Goal: Task Accomplishment & Management: Use online tool/utility

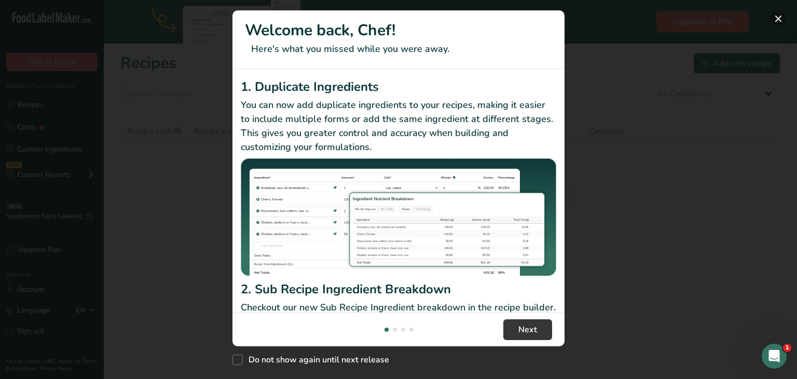
click at [776, 18] on button "New Features" at bounding box center [778, 18] width 17 height 17
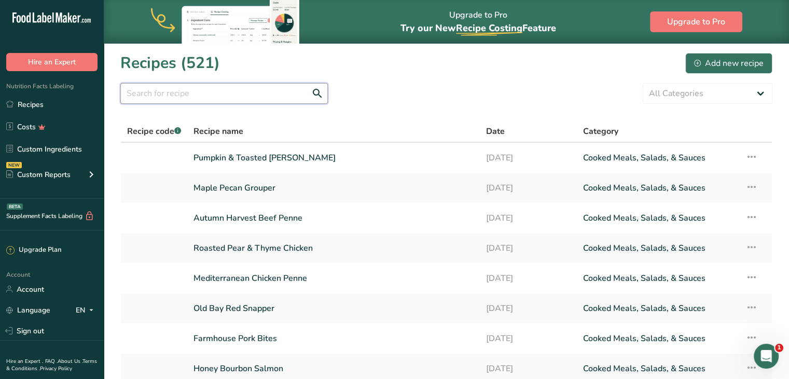
click at [252, 99] on input "text" at bounding box center [224, 93] width 208 height 21
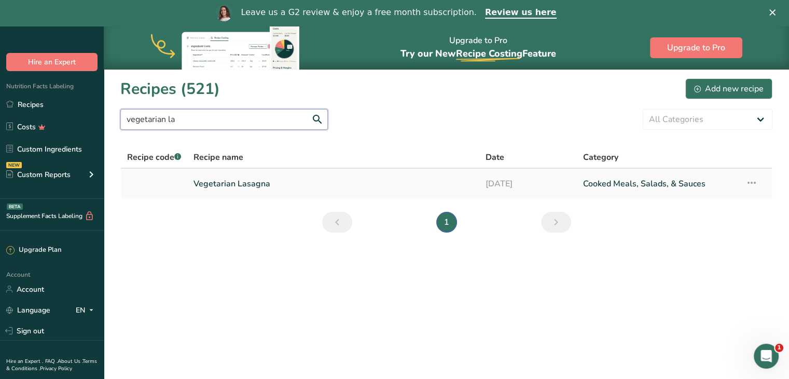
type input "vegetarian la"
click at [244, 180] on link "Vegetarian Lasagna" at bounding box center [334, 184] width 280 height 22
click at [231, 180] on link "Vegetarian Lasagna" at bounding box center [334, 184] width 280 height 22
click at [388, 250] on main "Upgrade to Pro Try our New Recipe Costing .a-29{fill:none;stroke-linecap:round;…" at bounding box center [394, 215] width 789 height 379
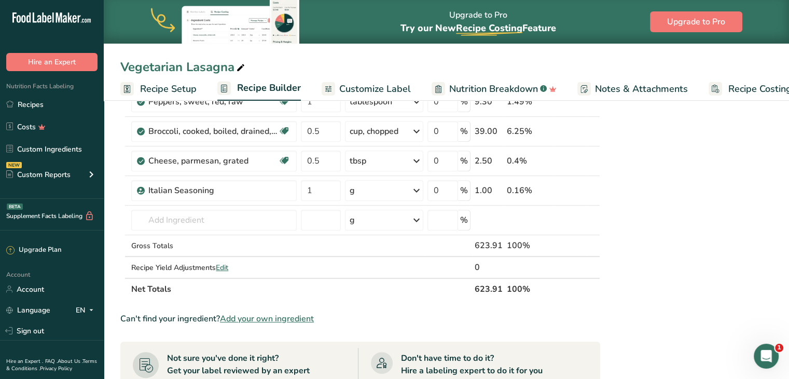
scroll to position [447, 0]
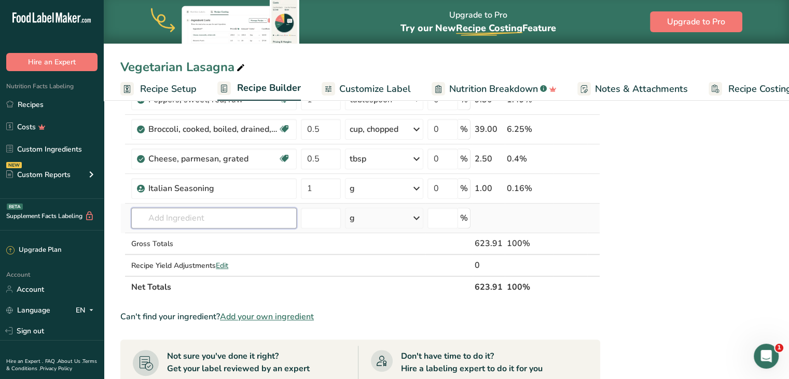
click at [214, 219] on input "text" at bounding box center [214, 218] width 166 height 21
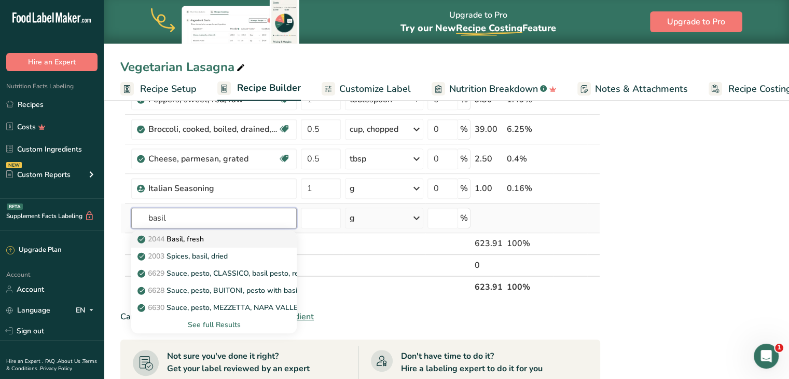
type input "basil"
click at [212, 234] on div "2044 Basil, fresh" at bounding box center [206, 239] width 132 height 11
type input "Basil, fresh"
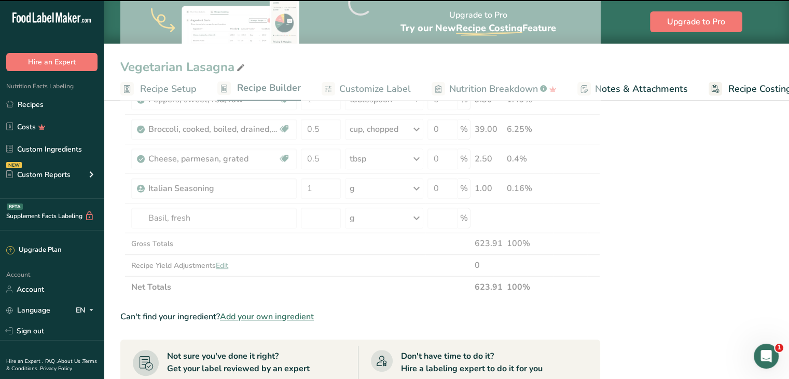
type input "0"
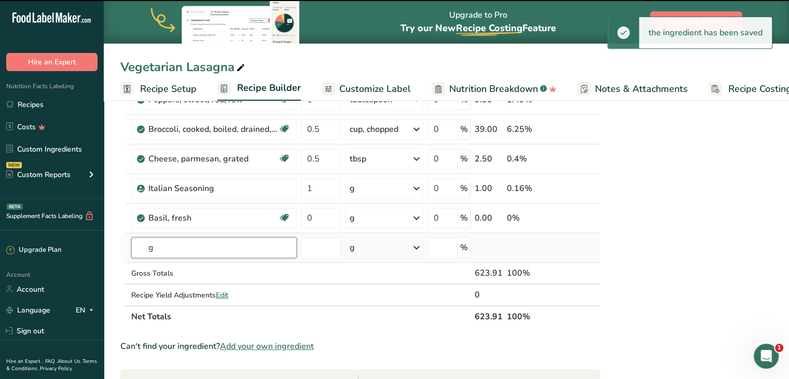
click at [207, 249] on input "g" at bounding box center [214, 247] width 166 height 21
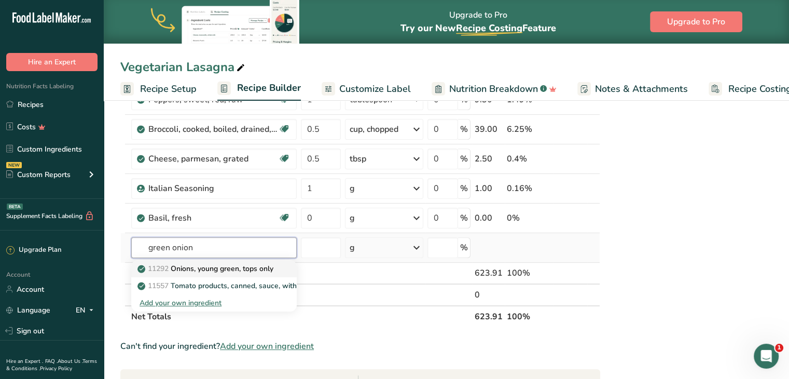
type input "green onion"
click at [206, 270] on p "11292 Onions, young green, tops only" at bounding box center [207, 268] width 134 height 11
type input "Onions, young green, tops only"
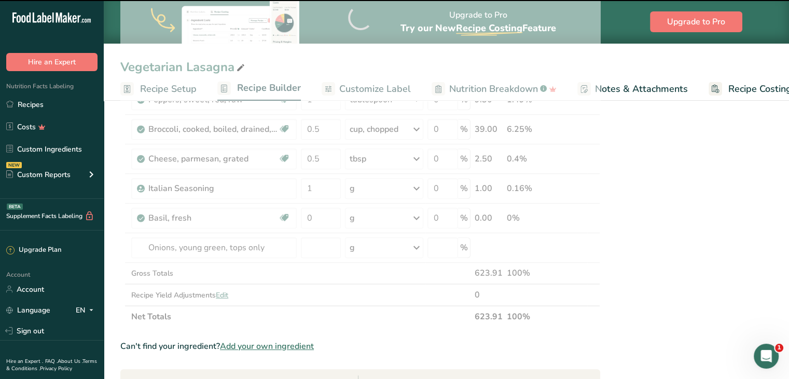
type input "0"
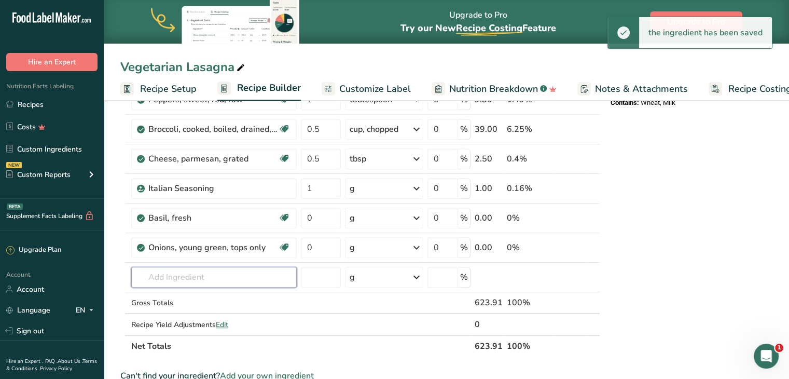
click at [191, 276] on input "text" at bounding box center [214, 277] width 166 height 21
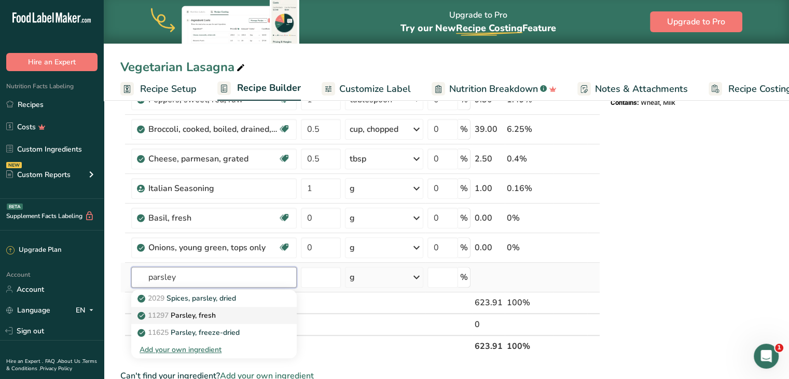
type input "parsley"
click at [194, 310] on p "11297 [GEOGRAPHIC_DATA], fresh" at bounding box center [178, 315] width 76 height 11
type input "Parsley, fresh"
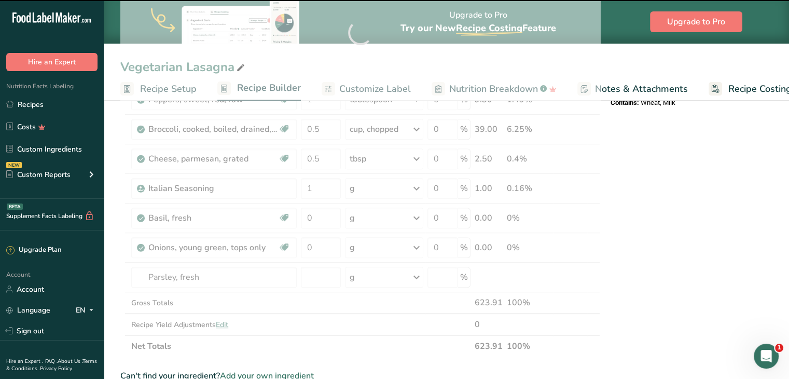
type input "0"
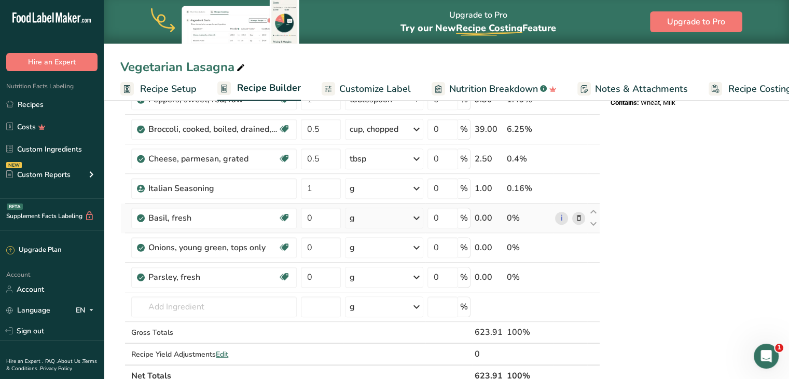
click at [351, 216] on div "g" at bounding box center [352, 218] width 5 height 12
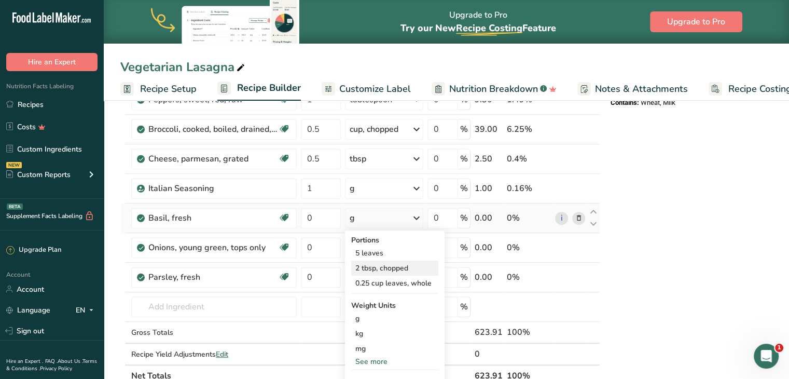
click at [364, 264] on div "2 tbsp, chopped" at bounding box center [394, 268] width 87 height 15
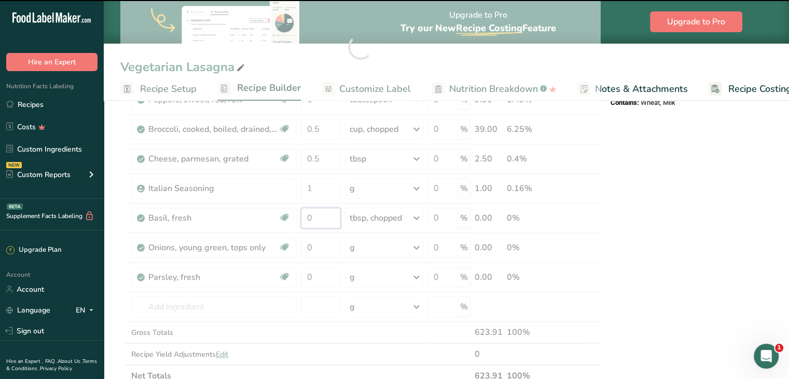
click at [320, 217] on input "0" at bounding box center [321, 218] width 40 height 21
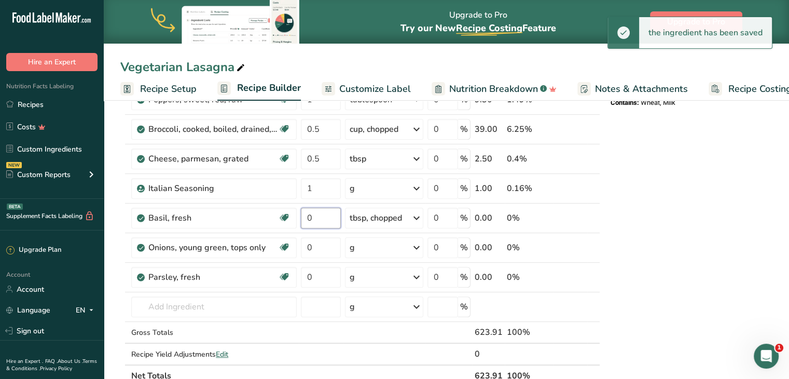
click at [320, 217] on input "0" at bounding box center [321, 218] width 40 height 21
type input "0.5"
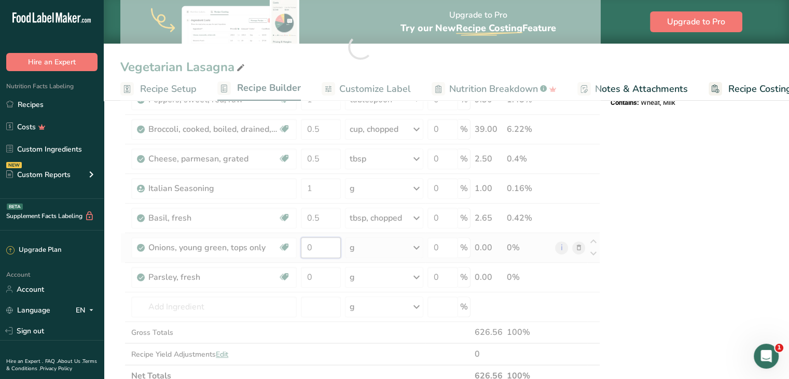
click at [328, 239] on div "Ingredient * Amount * Unit * Waste * .a-a{fill:#347362;}.b-a{fill:#fff;} Grams …" at bounding box center [360, 47] width 480 height 679
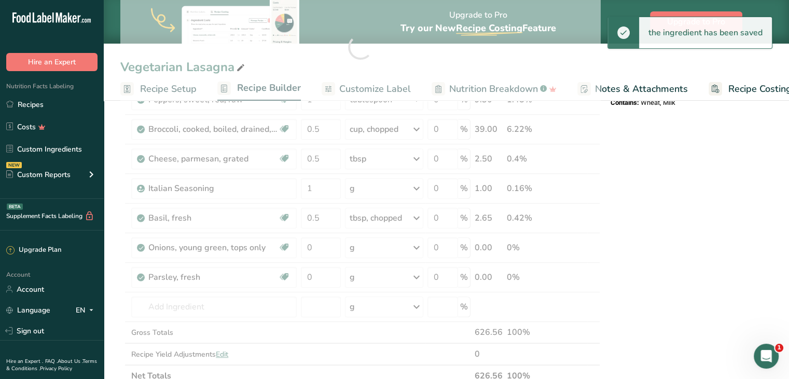
click at [378, 245] on div "Ingredient * Amount * Unit * Waste * .a-a{fill:#347362;}.b-a{fill:#fff;} Grams …" at bounding box center [360, 47] width 480 height 679
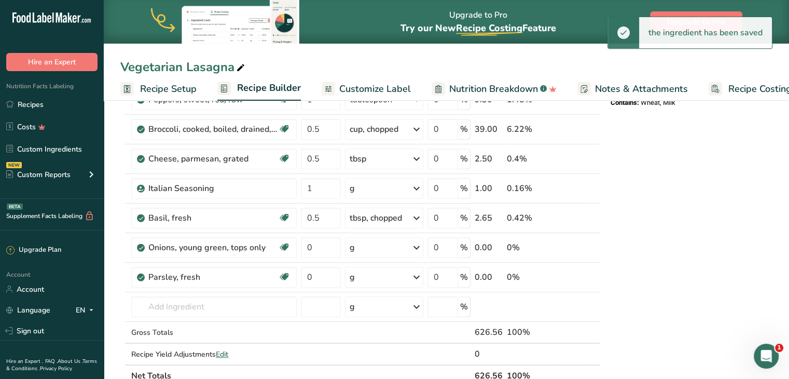
click at [378, 245] on div "g" at bounding box center [384, 247] width 78 height 21
click at [369, 279] on div "1 tbsp" at bounding box center [394, 282] width 87 height 15
click at [318, 246] on input "0" at bounding box center [321, 247] width 40 height 21
type input "0"
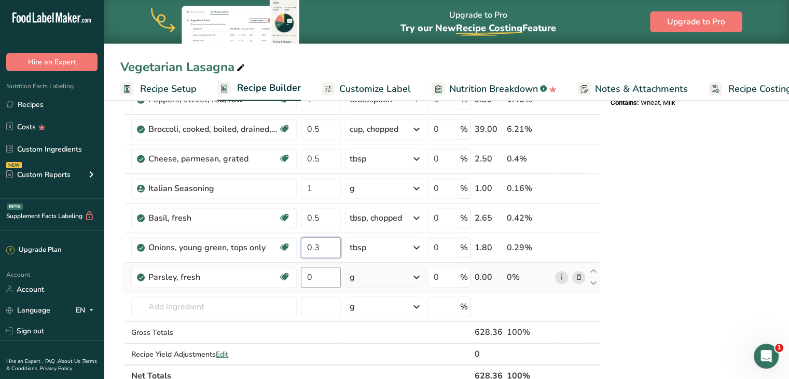
type input "0.3"
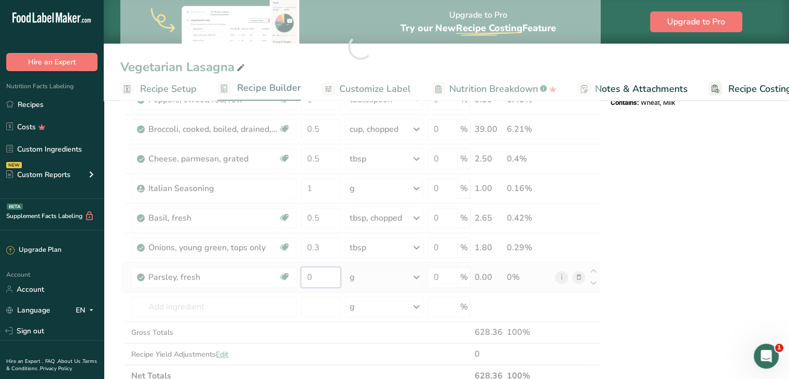
click at [326, 271] on div "Ingredient * Amount * Unit * Waste * .a-a{fill:#347362;}.b-a{fill:#fff;} Grams …" at bounding box center [360, 47] width 480 height 679
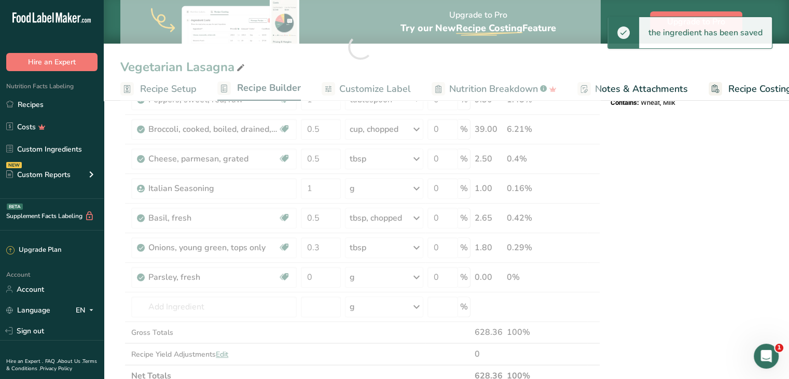
click at [386, 274] on div "Ingredient * Amount * Unit * Waste * .a-a{fill:#347362;}.b-a{fill:#fff;} Grams …" at bounding box center [360, 47] width 480 height 679
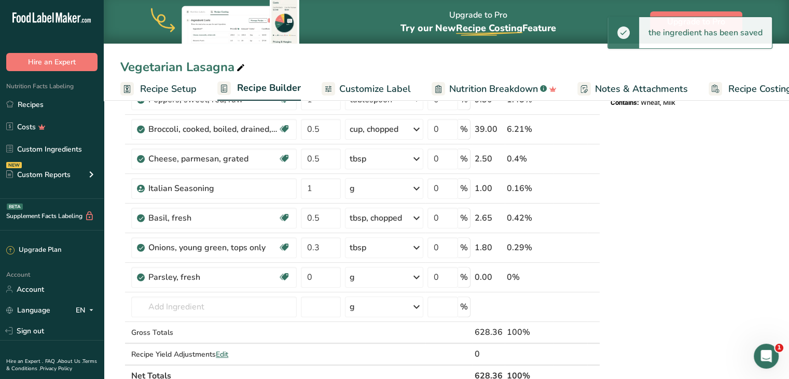
click at [386, 274] on div "g" at bounding box center [384, 277] width 78 height 21
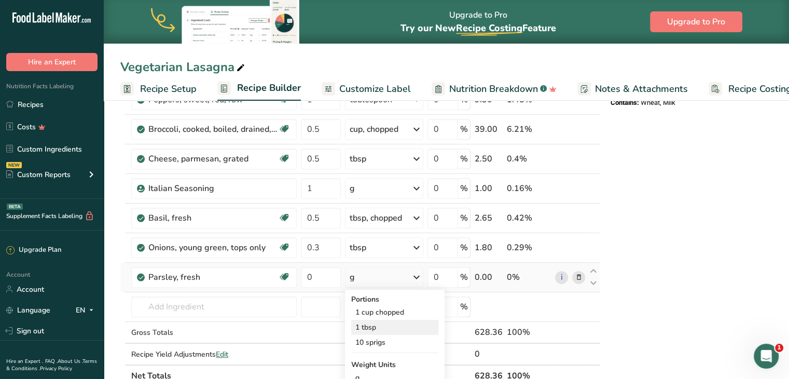
click at [369, 320] on div "1 tbsp" at bounding box center [394, 327] width 87 height 15
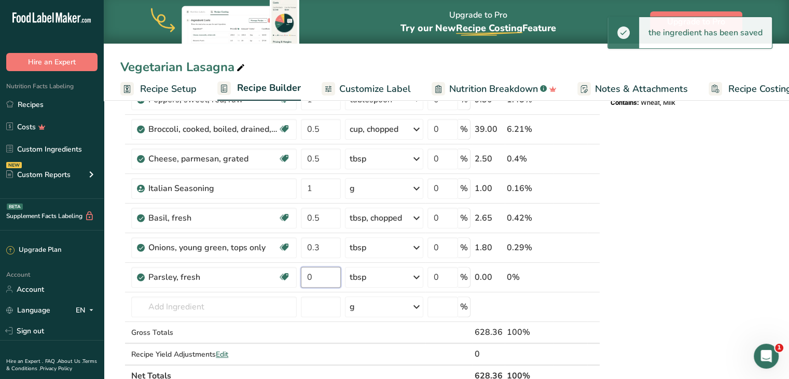
click at [317, 273] on input "0" at bounding box center [321, 277] width 40 height 21
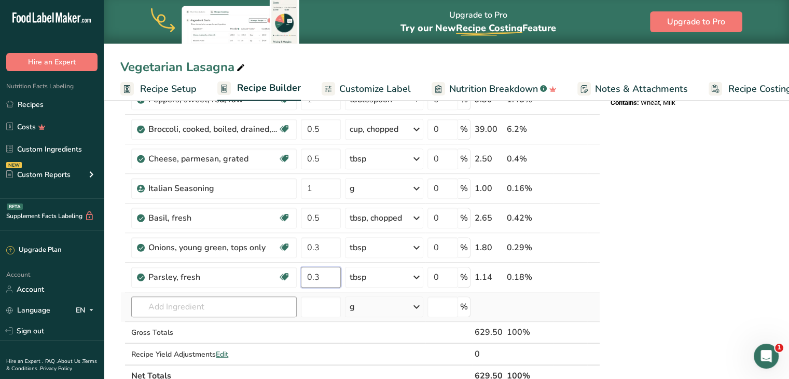
type input "0.3"
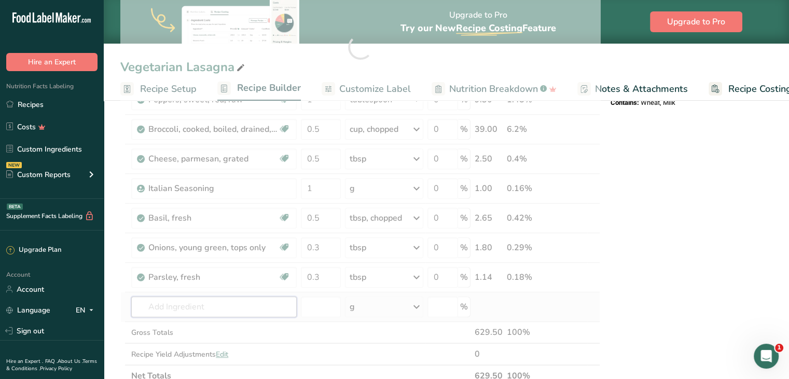
click at [236, 312] on div "Ingredient * Amount * Unit * Waste * .a-a{fill:#347362;}.b-a{fill:#fff;} Grams …" at bounding box center [360, 47] width 480 height 679
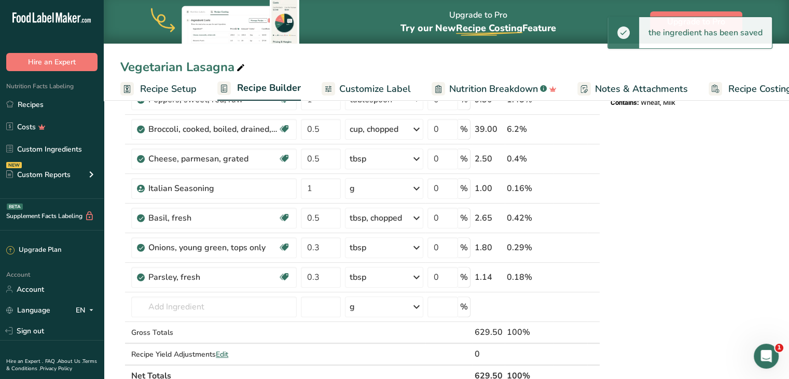
click at [378, 82] on span "Customize Label" at bounding box center [375, 89] width 72 height 14
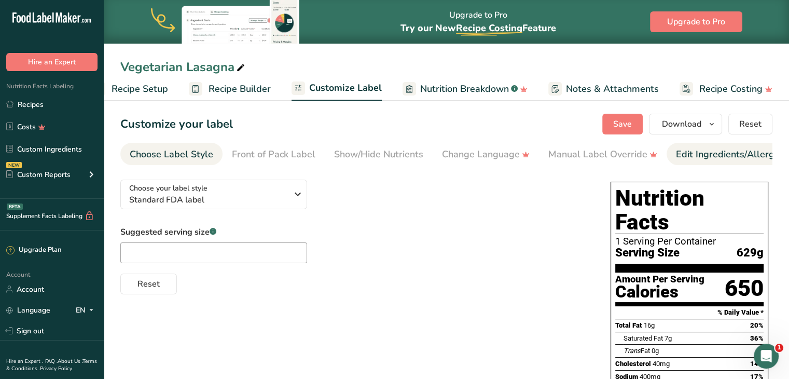
click at [687, 158] on div "Edit Ingredients/Allergens List" at bounding box center [742, 154] width 132 height 14
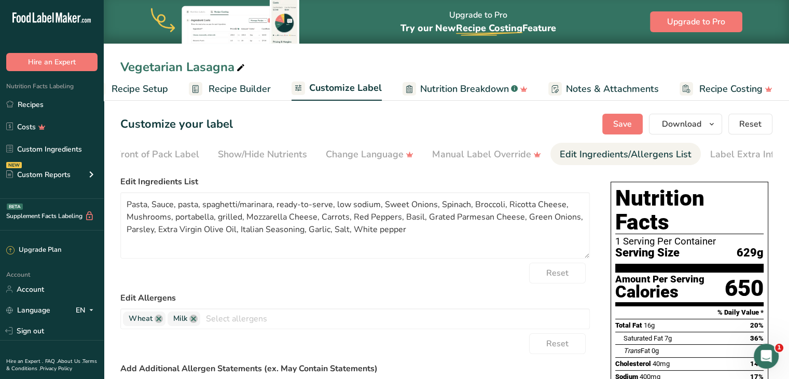
scroll to position [0, 127]
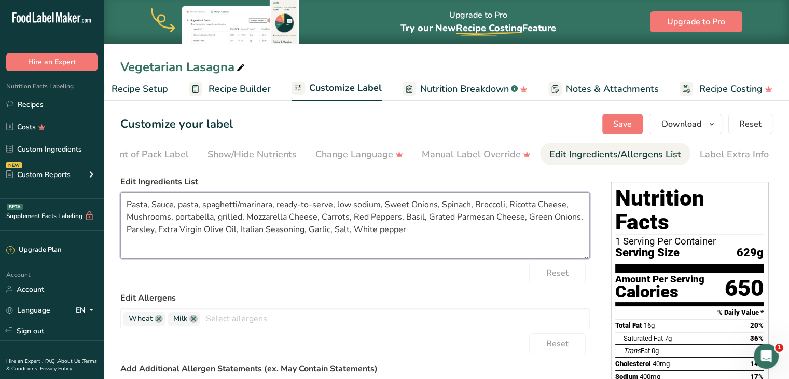
click at [378, 208] on textarea "Pasta, Sauce, pasta, spaghetti/marinara, ready-to-serve, low sodium, Sweet Onio…" at bounding box center [355, 225] width 470 height 66
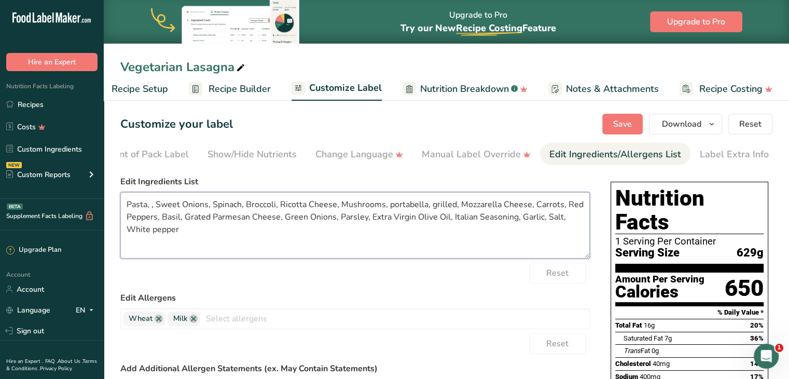
click at [378, 208] on textarea "Pasta, , Sweet Onions, Spinach, Broccoli, Ricotta Cheese, Mushrooms, portabella…" at bounding box center [355, 225] width 470 height 66
drag, startPoint x: 243, startPoint y: 205, endPoint x: 310, endPoint y: 206, distance: 67.0
click at [310, 206] on textarea "Pasta, Marinara, Sweet Onions, portabella, grilled, Mozzarella Cheese, Carrots,…" at bounding box center [355, 225] width 470 height 66
drag, startPoint x: 320, startPoint y: 202, endPoint x: 397, endPoint y: 207, distance: 76.9
click at [397, 207] on textarea "Pasta, Marinara, Sweet Onions, Mozzarella Cheese, Carrots, Red Peppers, Basil, …" at bounding box center [355, 225] width 470 height 66
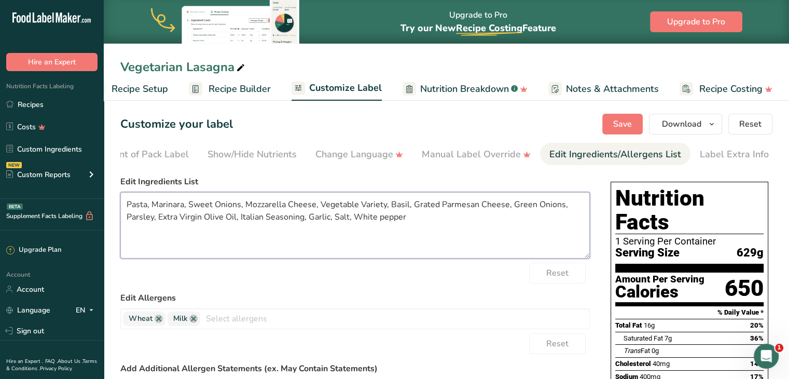
click at [381, 218] on textarea "Pasta, Marinara, Sweet Onions, Mozzarella Cheese, Vegetable Variety, Basil, Gra…" at bounding box center [355, 225] width 470 height 66
type textarea "Pasta, Marinara, Sweet Onions, Mozzarella Cheese, Vegetable Variety, Basil, Gra…"
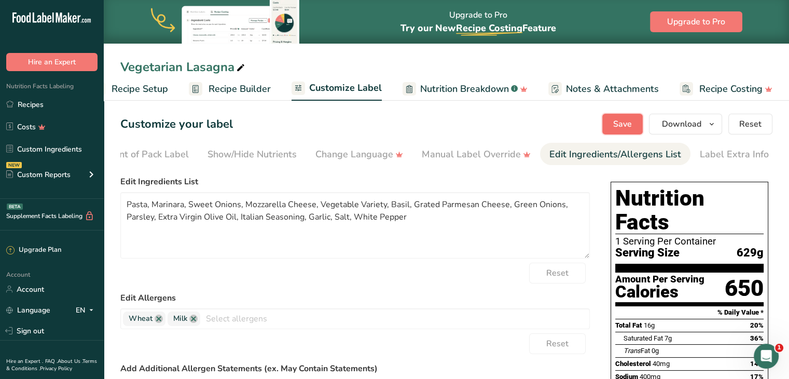
click at [630, 125] on span "Save" at bounding box center [622, 124] width 19 height 12
click at [247, 88] on span "Recipe Builder" at bounding box center [240, 89] width 62 height 14
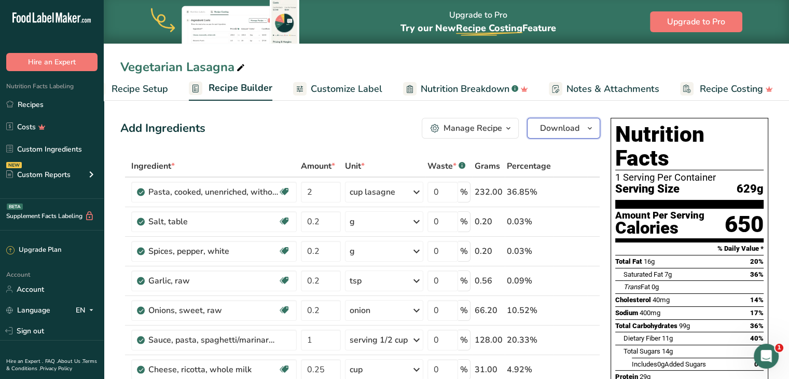
click at [584, 124] on span "button" at bounding box center [590, 128] width 12 height 12
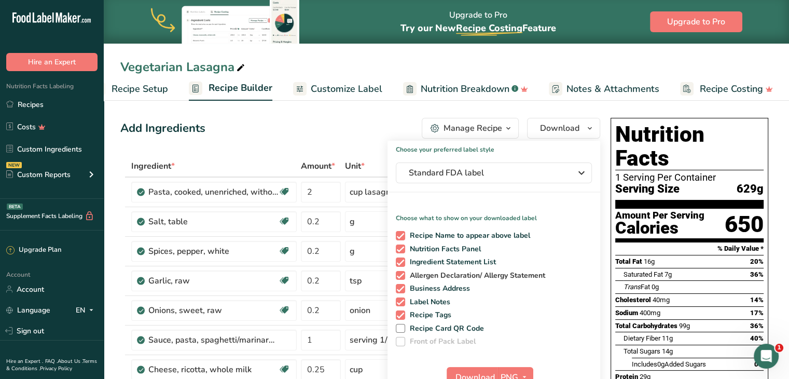
click at [404, 275] on span at bounding box center [400, 275] width 9 height 9
click at [403, 275] on input "Allergen Declaration/ Allergy Statement" at bounding box center [399, 275] width 7 height 7
checkbox input "false"
click at [401, 289] on span at bounding box center [400, 288] width 9 height 9
click at [401, 289] on input "Business Address" at bounding box center [399, 288] width 7 height 7
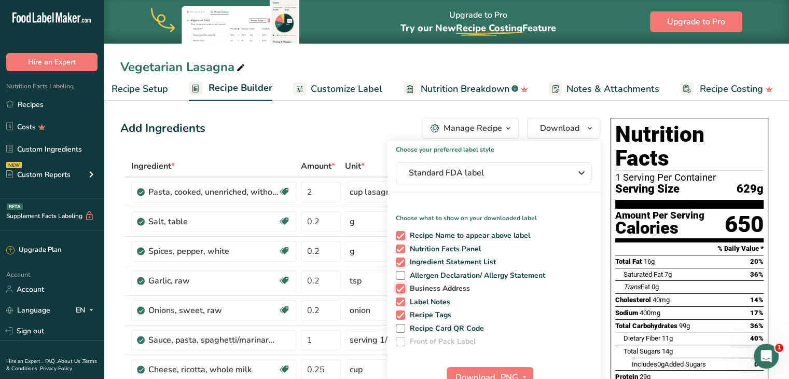
checkbox input "false"
click at [401, 304] on span at bounding box center [400, 301] width 9 height 9
click at [401, 304] on input "Label Notes" at bounding box center [399, 301] width 7 height 7
checkbox input "false"
click at [401, 314] on span at bounding box center [400, 314] width 9 height 9
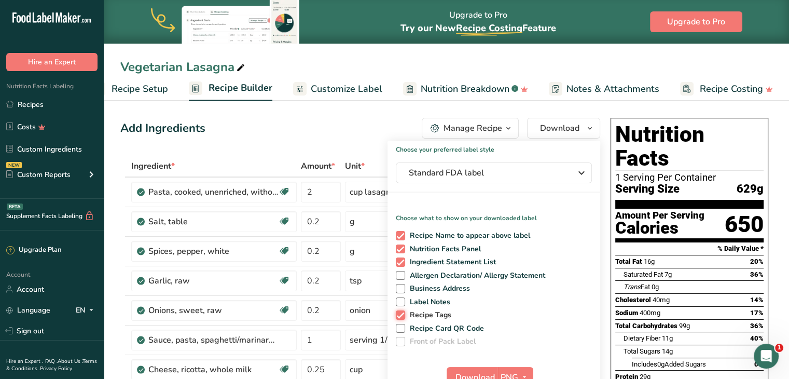
click at [401, 314] on input "Recipe Tags" at bounding box center [399, 314] width 7 height 7
checkbox input "false"
click at [466, 372] on span "Download" at bounding box center [475, 377] width 39 height 12
click at [489, 172] on span "Standard FDA label" at bounding box center [487, 173] width 156 height 12
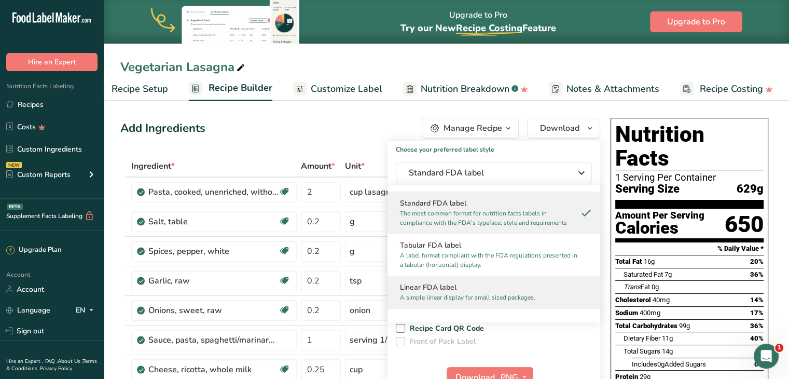
click at [455, 283] on h2 "Linear FDA label" at bounding box center [494, 287] width 188 height 11
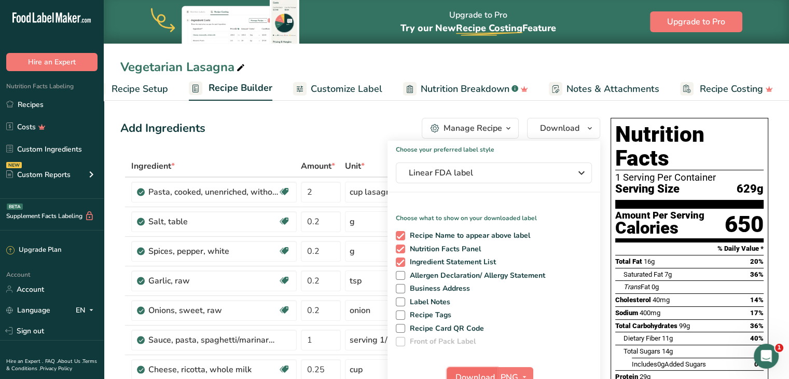
click at [472, 368] on button "Download" at bounding box center [472, 377] width 51 height 21
click at [355, 135] on div "Add Ingredients Manage Recipe Delete Recipe Duplicate Recipe Scale Recipe Save …" at bounding box center [360, 128] width 480 height 21
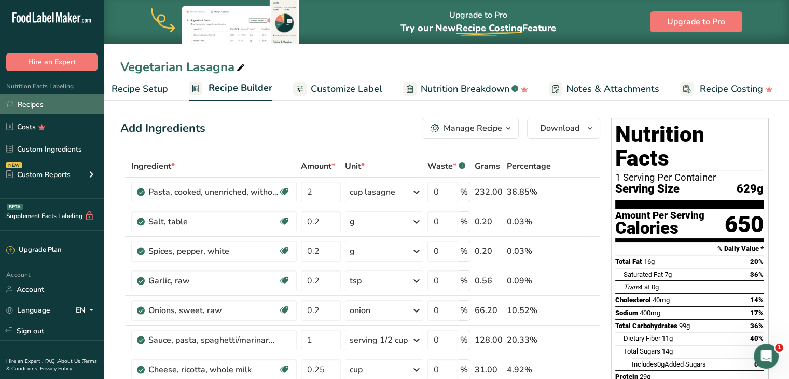
click at [54, 104] on link "Recipes" at bounding box center [52, 104] width 104 height 20
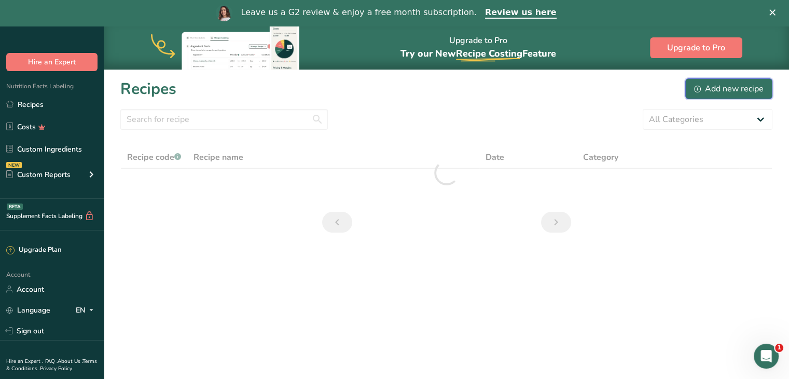
click at [710, 83] on div "Add new recipe" at bounding box center [729, 89] width 70 height 12
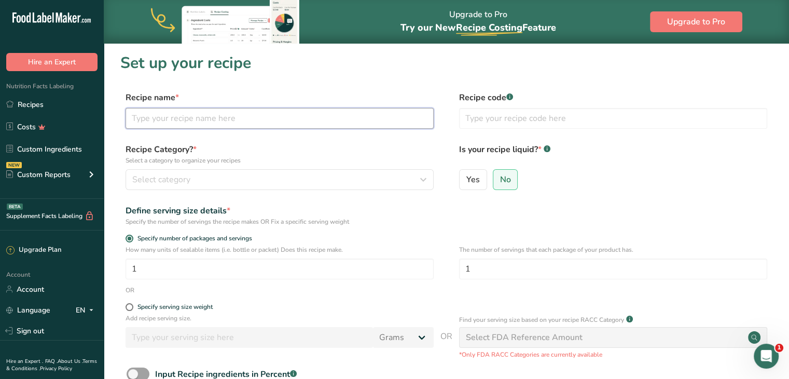
click at [297, 114] on input "text" at bounding box center [280, 118] width 308 height 21
type input "Fig & [PERSON_NAME] Pork"
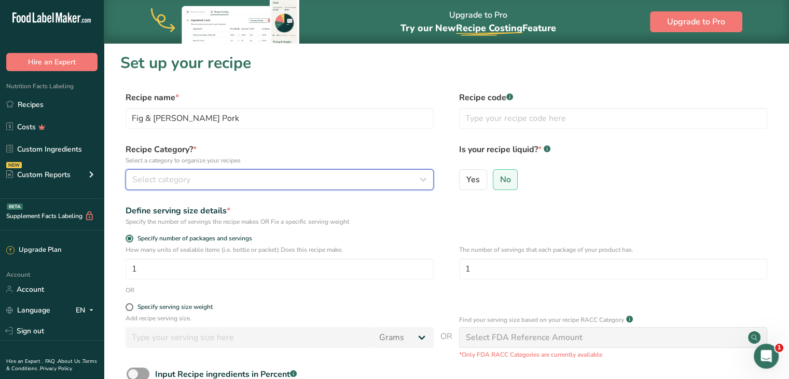
click at [264, 176] on div "Select category" at bounding box center [276, 179] width 289 height 12
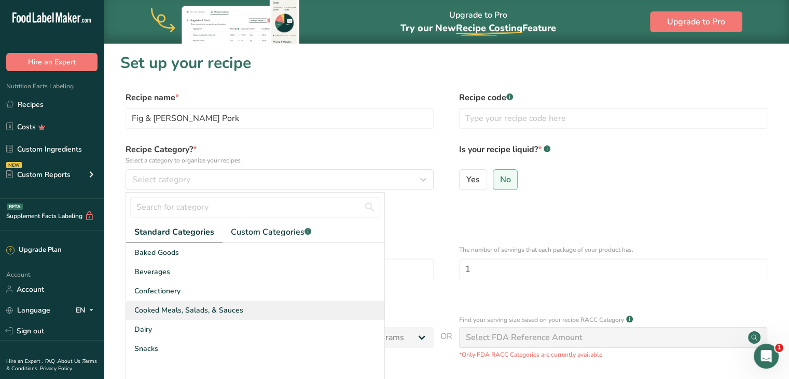
click at [221, 305] on span "Cooked Meals, Salads, & Sauces" at bounding box center [188, 310] width 109 height 11
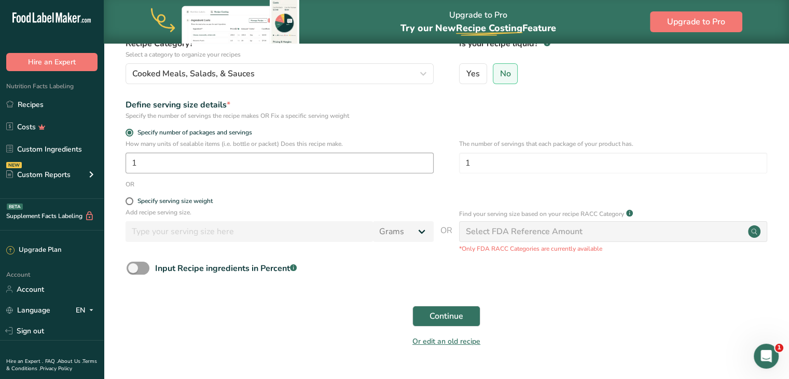
scroll to position [131, 0]
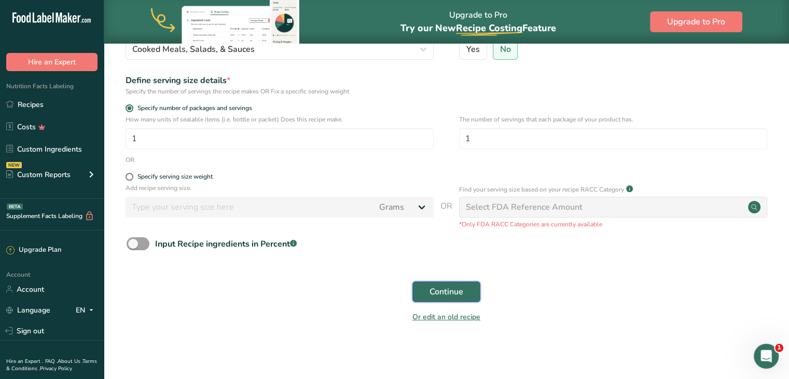
click at [451, 291] on span "Continue" at bounding box center [447, 291] width 34 height 12
